Goal: Task Accomplishment & Management: Manage account settings

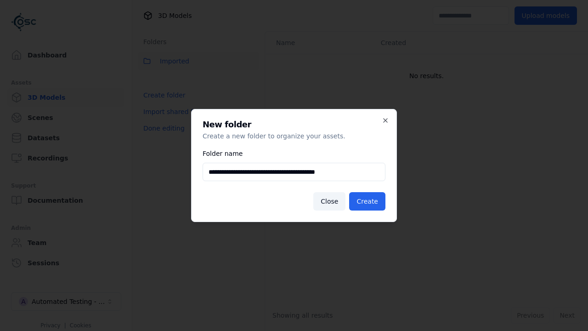
type input "**********"
click at [369, 201] on button "Create" at bounding box center [367, 201] width 36 height 18
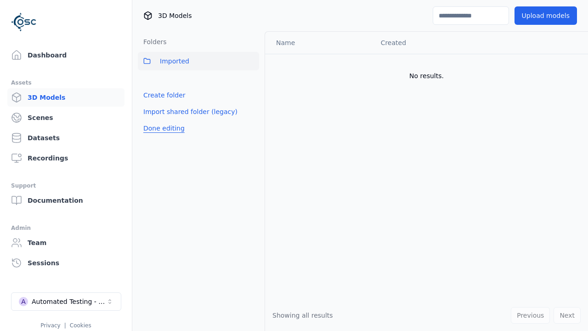
click at [162, 128] on button "Done editing" at bounding box center [164, 128] width 52 height 17
click at [154, 120] on button "Done editing" at bounding box center [164, 128] width 52 height 17
click at [252, 81] on html "Support Dashboard Assets 3D Models Scenes Datasets Recordings Support Documenta…" at bounding box center [294, 165] width 588 height 331
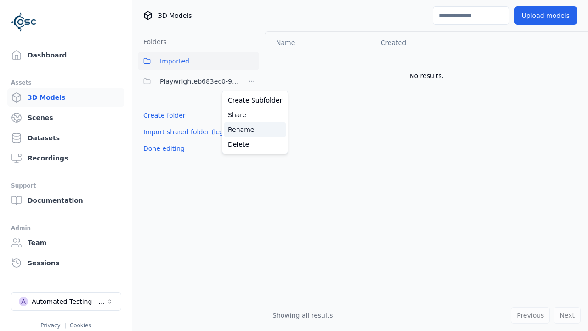
click at [251, 129] on div "Rename" at bounding box center [255, 129] width 62 height 15
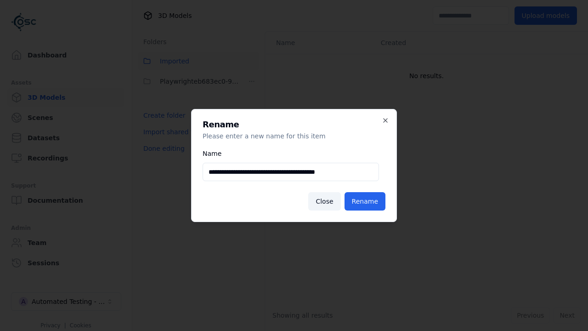
type input "**********"
click at [366, 201] on button "Rename" at bounding box center [365, 201] width 41 height 18
click at [162, 148] on button "Done editing" at bounding box center [164, 148] width 52 height 17
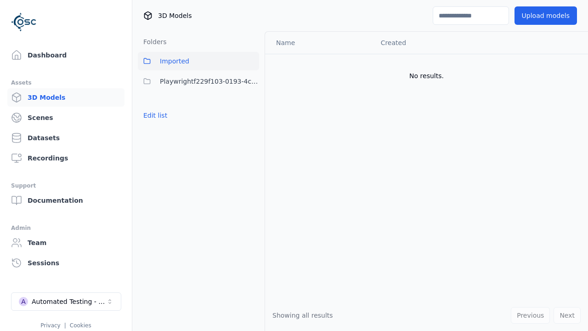
click at [154, 115] on button "Edit list" at bounding box center [155, 115] width 35 height 17
click at [252, 81] on html "Support Dashboard Assets 3D Models Scenes Datasets Recordings Support Documenta…" at bounding box center [294, 165] width 588 height 331
click at [251, 144] on div "Delete" at bounding box center [255, 144] width 62 height 15
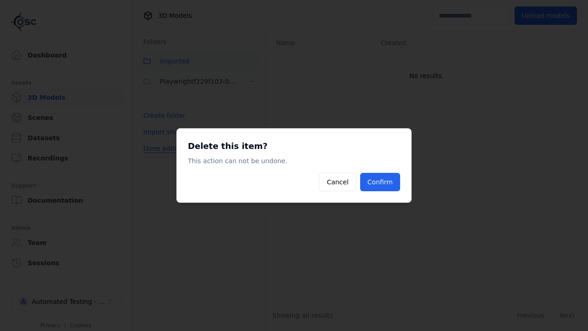
click at [381, 182] on button "Confirm" at bounding box center [380, 182] width 40 height 18
click at [162, 148] on button "Done editing" at bounding box center [164, 148] width 52 height 17
